Goal: Information Seeking & Learning: Learn about a topic

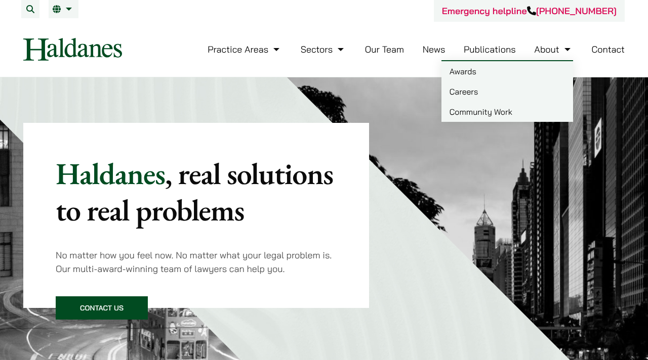
click at [480, 93] on link "Careers" at bounding box center [507, 92] width 132 height 20
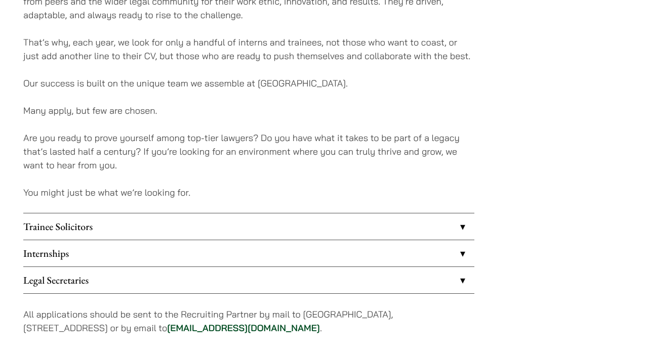
scroll to position [753, 0]
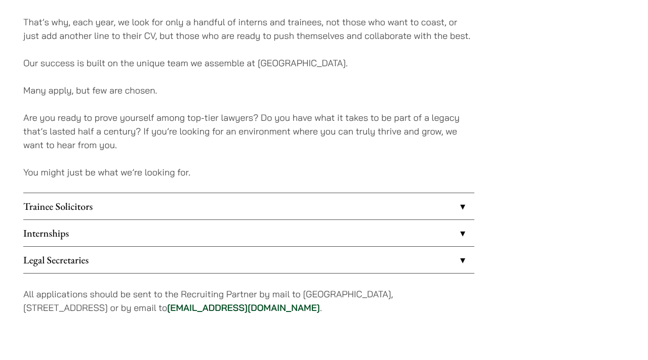
click at [417, 210] on link "Trainee Solicitors" at bounding box center [248, 206] width 451 height 26
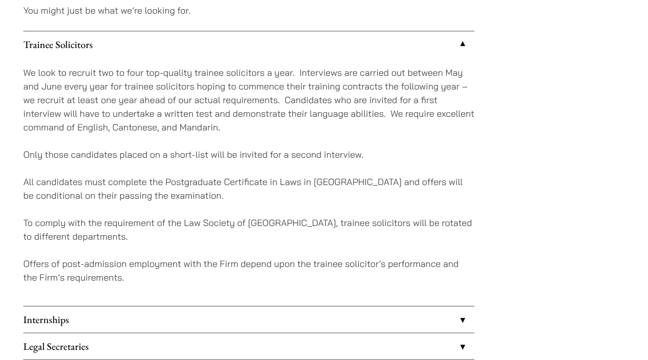
scroll to position [926, 0]
